Goal: Transaction & Acquisition: Book appointment/travel/reservation

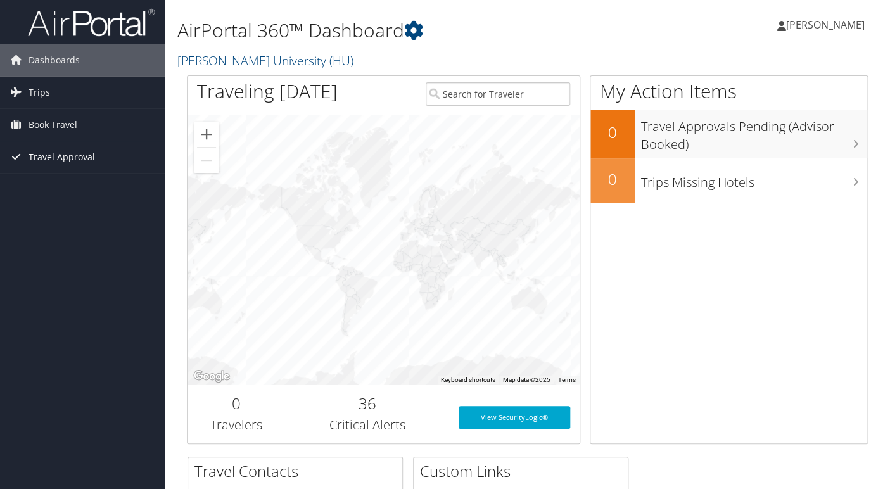
scroll to position [7, 0]
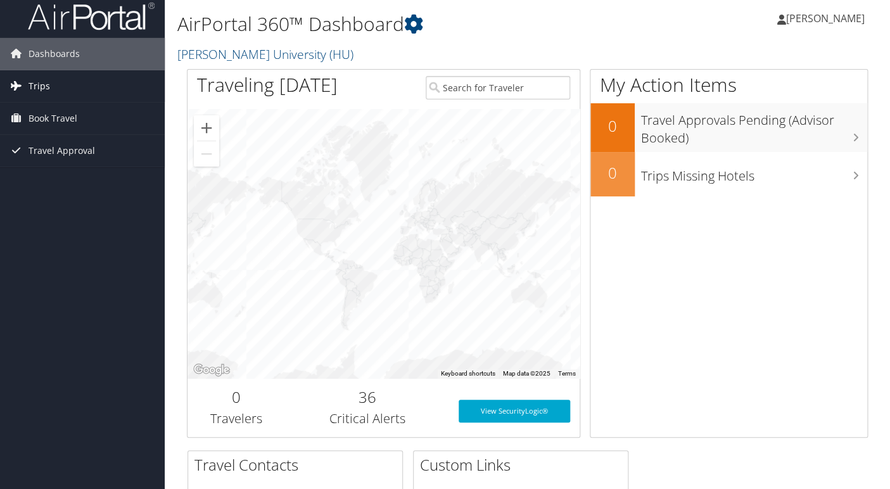
click at [43, 79] on span "Trips" at bounding box center [39, 86] width 22 height 32
click at [67, 176] on span "Book Travel" at bounding box center [52, 176] width 49 height 32
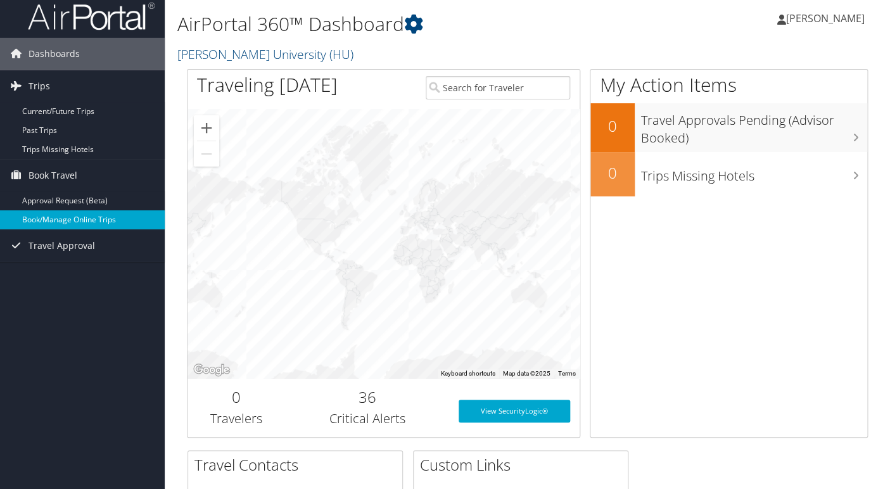
click at [71, 223] on link "Book/Manage Online Trips" at bounding box center [82, 219] width 165 height 19
